Goal: Transaction & Acquisition: Purchase product/service

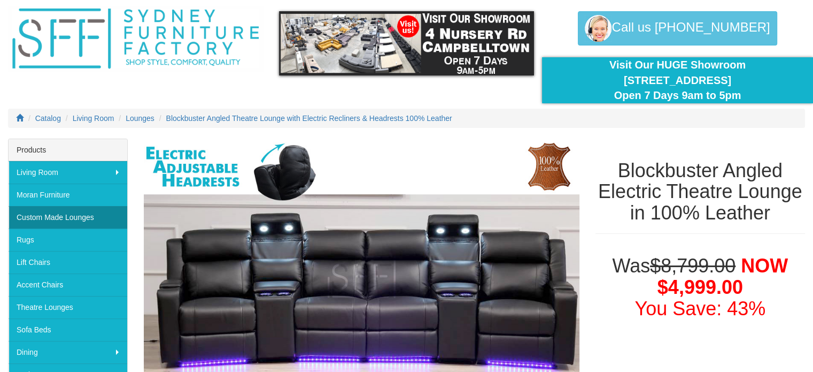
scroll to position [53, 0]
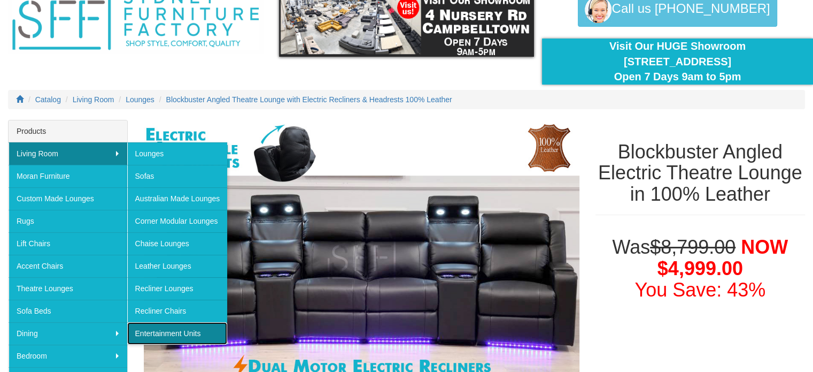
click at [171, 328] on link "Entertainment Units" at bounding box center [177, 333] width 101 height 22
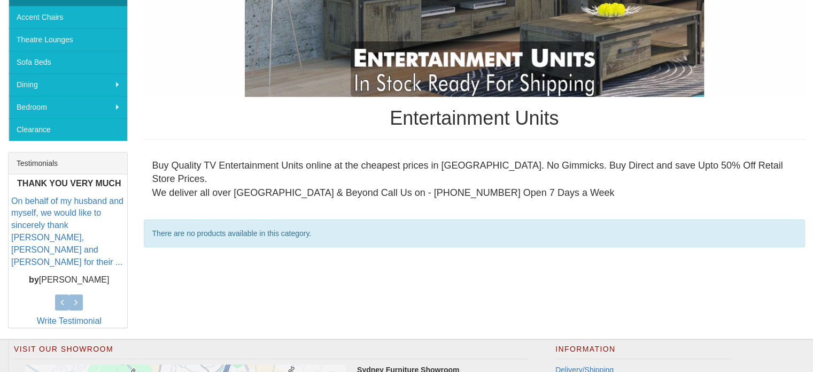
scroll to position [160, 0]
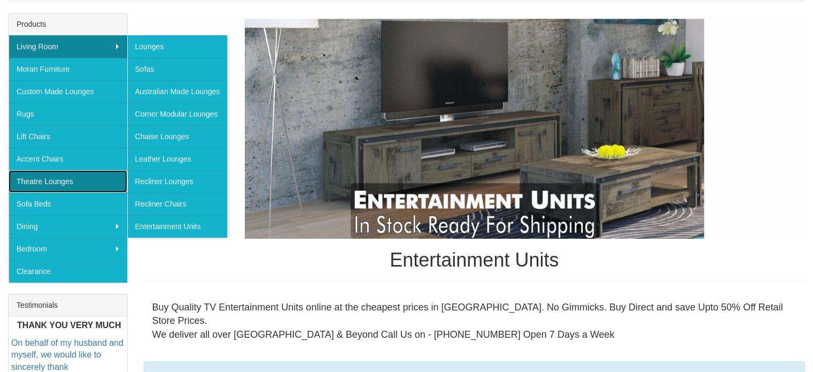
click at [90, 177] on link "Theatre Lounges" at bounding box center [68, 181] width 119 height 22
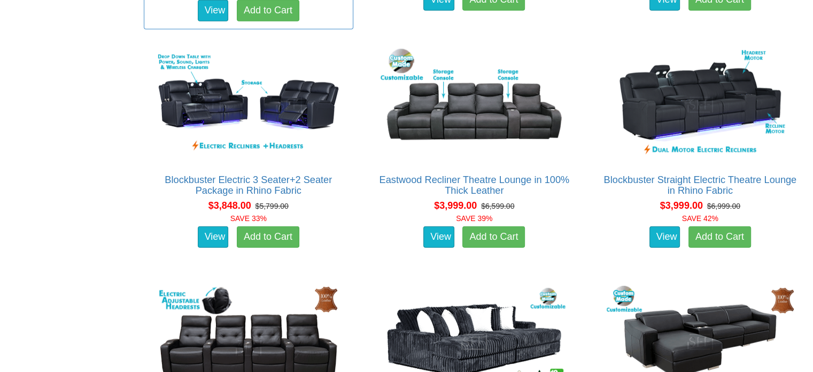
scroll to position [2726, 0]
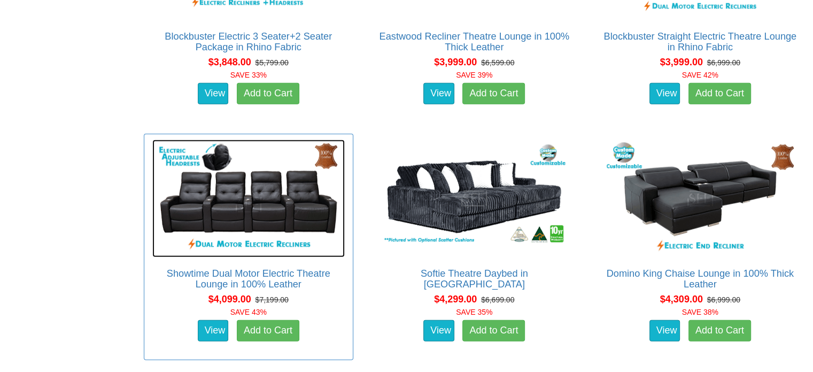
click at [284, 204] on img at bounding box center [248, 199] width 192 height 118
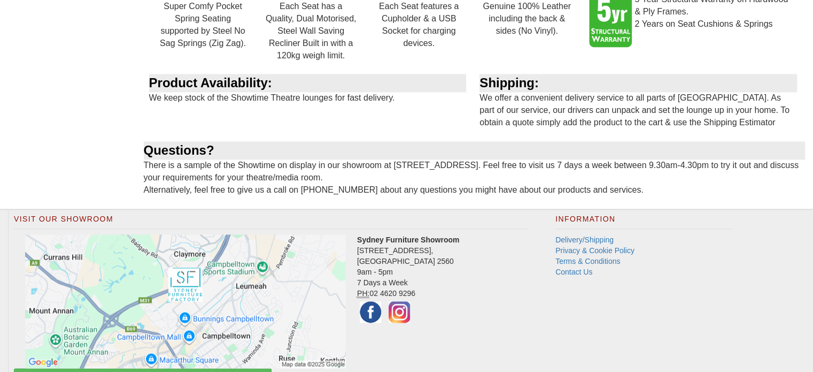
scroll to position [1531, 0]
